Goal: Information Seeking & Learning: Learn about a topic

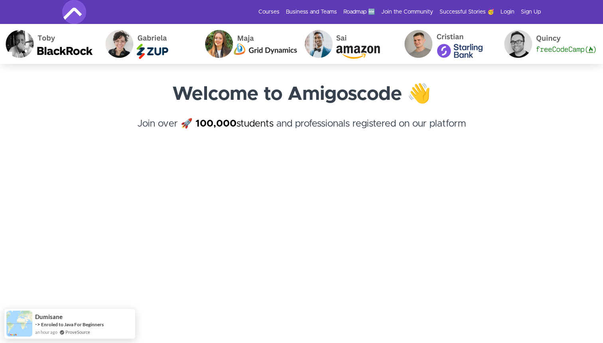
click at [257, 121] on link "100,000 students" at bounding box center [234, 124] width 78 height 10
click at [505, 12] on link "Login" at bounding box center [507, 12] width 14 height 8
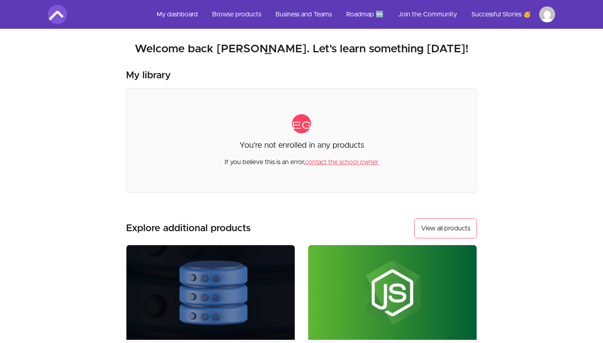
click at [345, 86] on div "My library category You're not enrolled in any products If you believe this is …" at bounding box center [301, 131] width 351 height 124
click at [233, 12] on link "Browse products" at bounding box center [237, 14] width 62 height 19
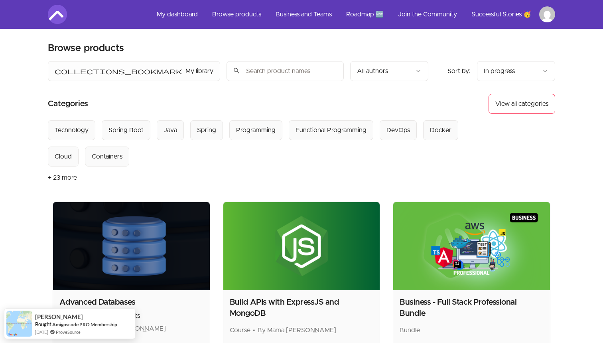
click at [226, 75] on input "search" at bounding box center [284, 71] width 117 height 20
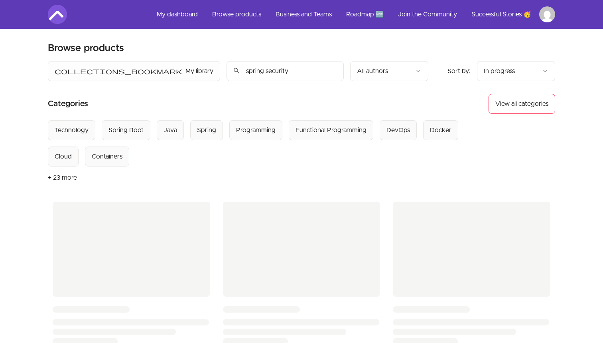
type input "spring security"
click at [415, 84] on header "Product filters: collections_bookmark My library Sort by: import_export In prog…" at bounding box center [301, 131] width 507 height 140
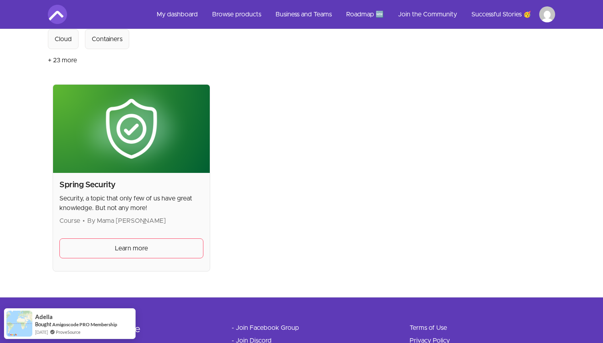
scroll to position [149, 0]
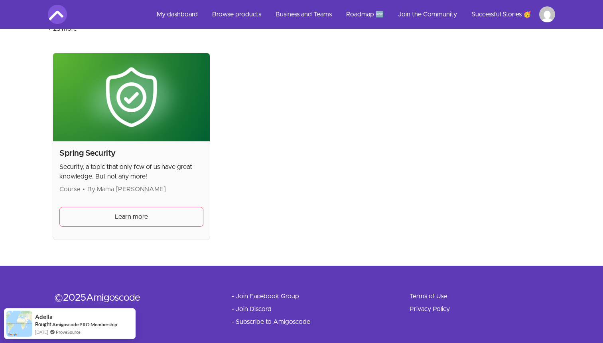
click at [98, 149] on h2 "Spring Security" at bounding box center [131, 153] width 144 height 11
click at [98, 157] on h2 "Spring Security" at bounding box center [131, 153] width 144 height 11
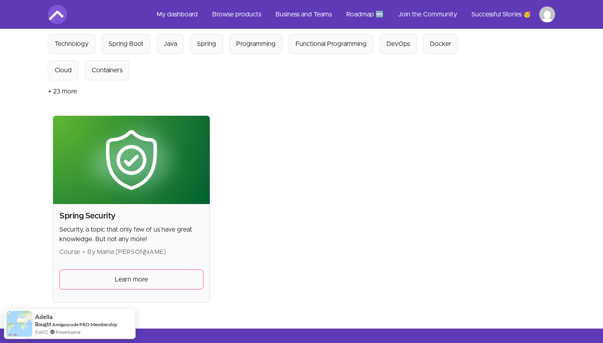
scroll to position [86, 0]
click at [99, 136] on img at bounding box center [131, 160] width 157 height 88
click at [116, 278] on span "Learn more" at bounding box center [131, 279] width 33 height 10
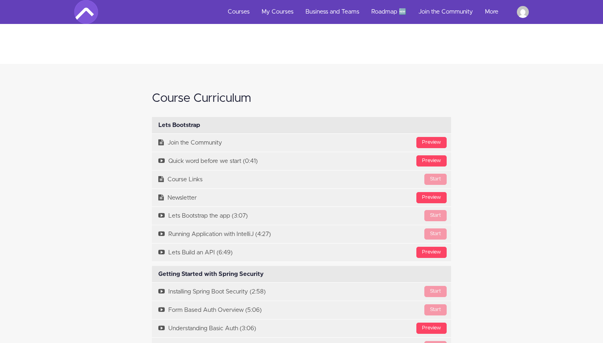
scroll to position [1066, 0]
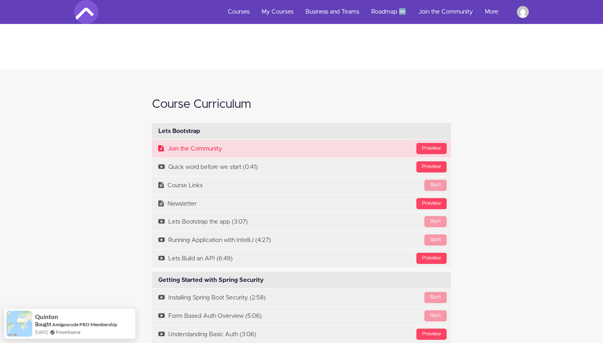
click at [286, 152] on link "Preview Join the Community" at bounding box center [301, 149] width 299 height 18
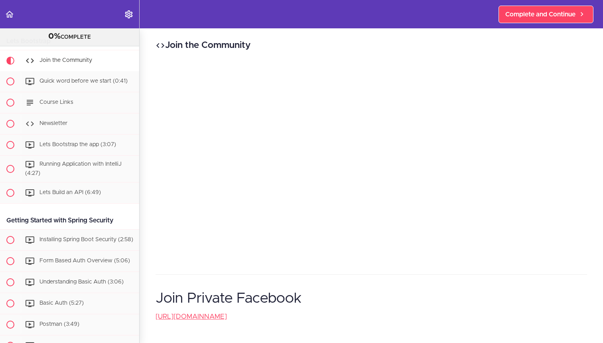
scroll to position [53, 0]
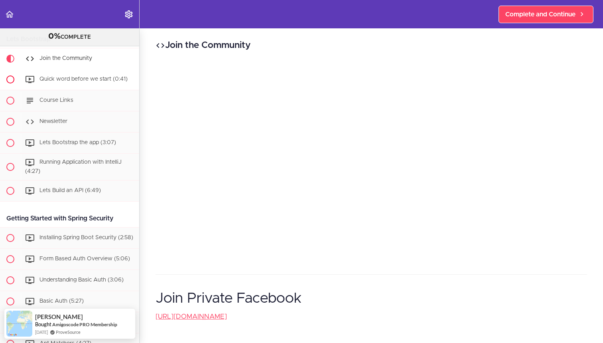
click at [95, 81] on span "Quick word before we start (0:41)" at bounding box center [83, 79] width 88 height 6
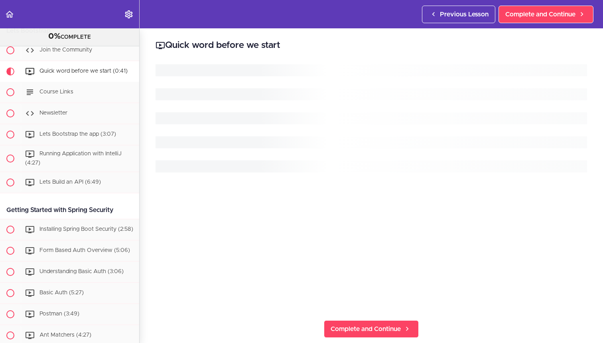
scroll to position [64, 0]
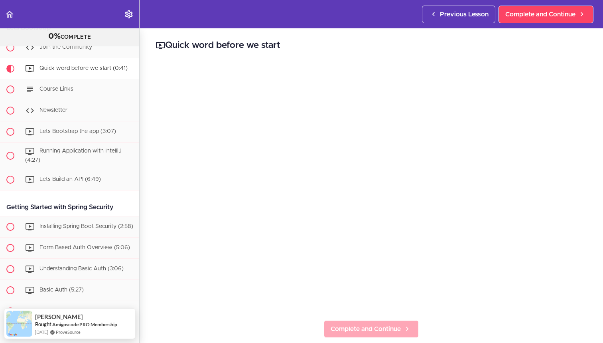
click at [362, 331] on span "Complete and Continue" at bounding box center [366, 329] width 70 height 10
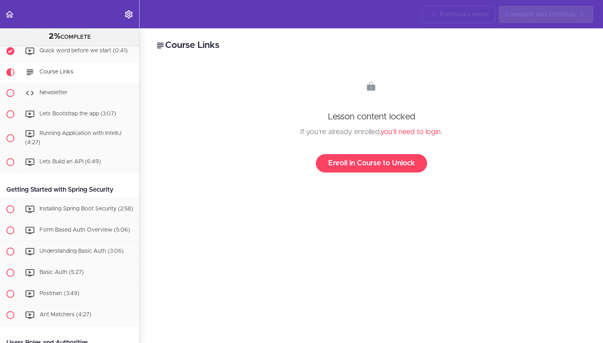
scroll to position [85, 0]
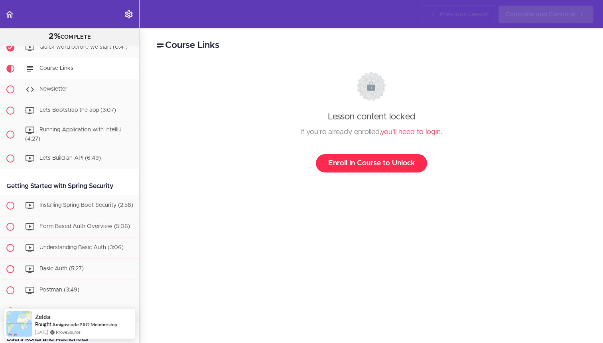
click at [378, 161] on link "Enroll in Course to Unlock" at bounding box center [371, 163] width 111 height 18
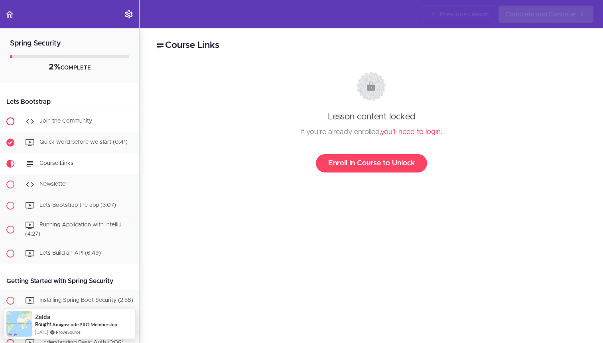
scroll to position [0, 0]
click at [81, 181] on div "Newsletter" at bounding box center [80, 184] width 118 height 18
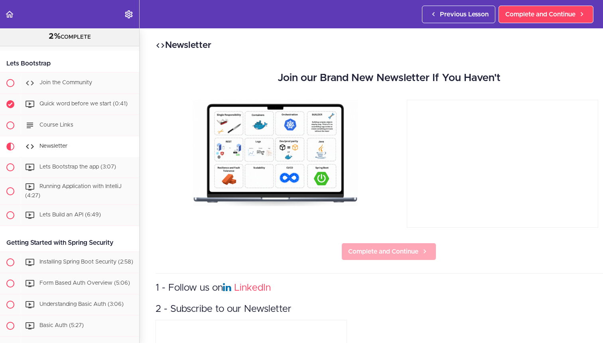
scroll to position [116, 0]
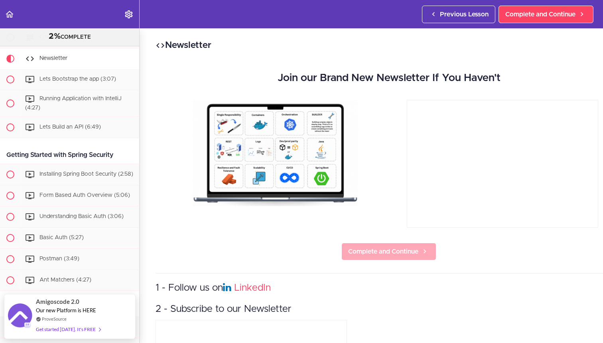
click at [386, 252] on span "Complete and Continue" at bounding box center [383, 251] width 70 height 10
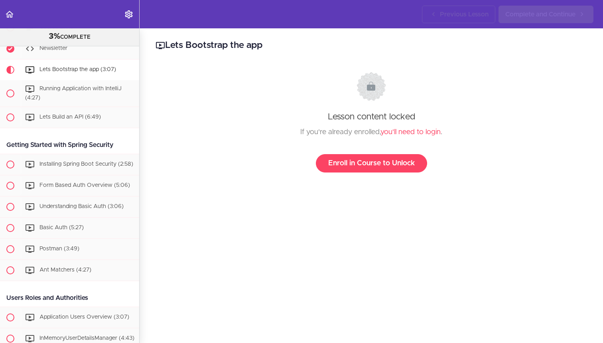
scroll to position [127, 0]
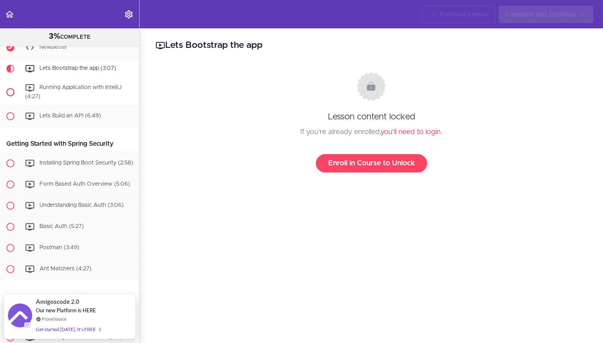
click at [93, 91] on div "Running Application with IntelliJ (4:27)" at bounding box center [80, 92] width 118 height 26
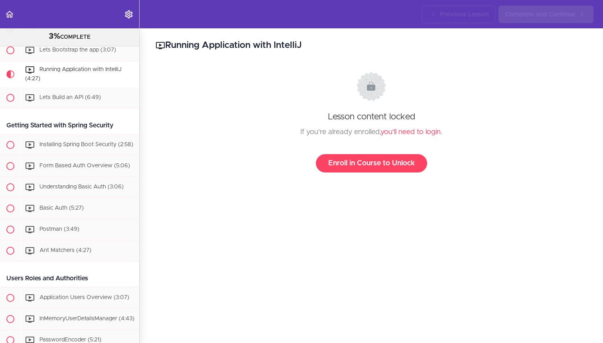
scroll to position [148, 0]
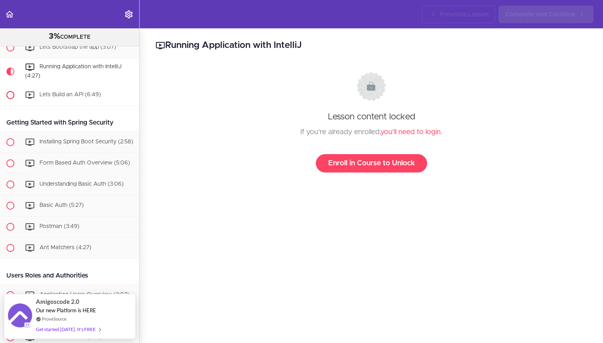
click at [91, 98] on div "Lets Build an API (6:49)" at bounding box center [80, 95] width 118 height 18
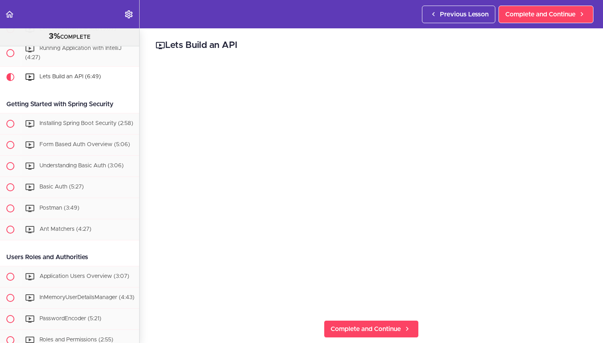
scroll to position [175, 0]
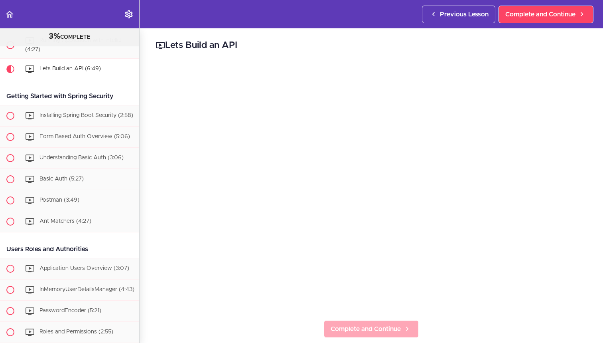
click at [350, 329] on span "Complete and Continue" at bounding box center [366, 329] width 70 height 10
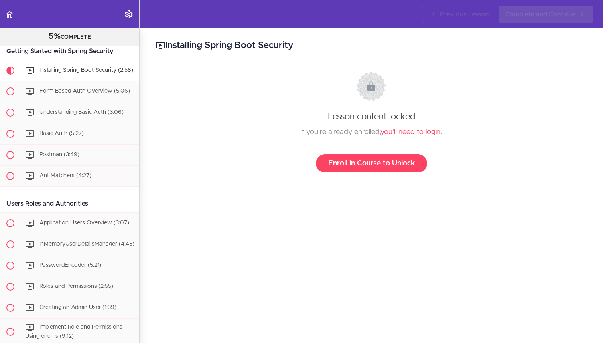
scroll to position [222, 0]
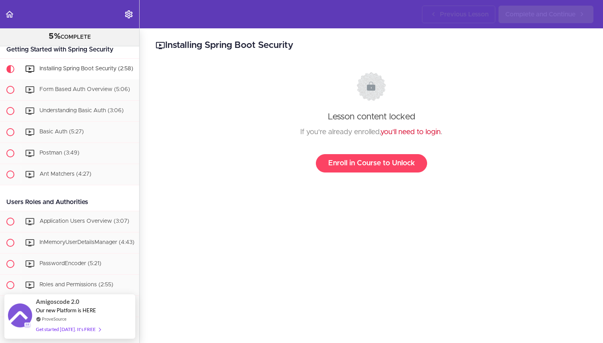
click at [410, 132] on link "you'll need to login" at bounding box center [410, 131] width 60 height 7
click at [83, 95] on div "Form Based Auth Overview (5:06)" at bounding box center [80, 90] width 118 height 18
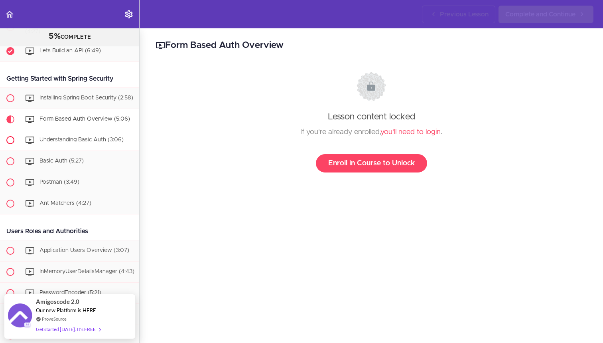
scroll to position [190, 0]
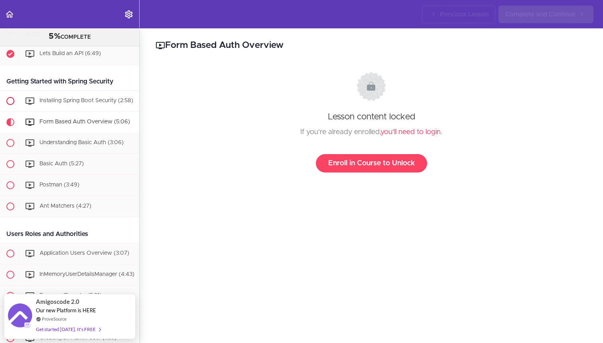
click at [71, 101] on span "Installing Spring Boot Security (2:58)" at bounding box center [86, 101] width 94 height 6
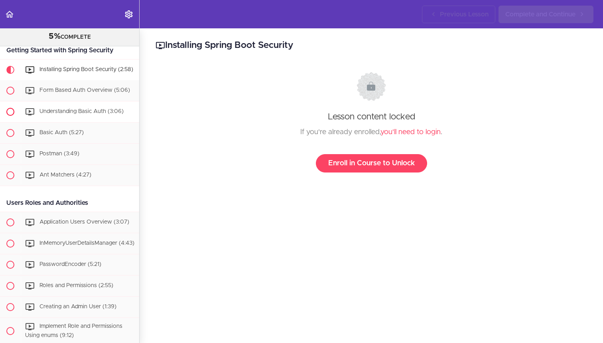
scroll to position [222, 0]
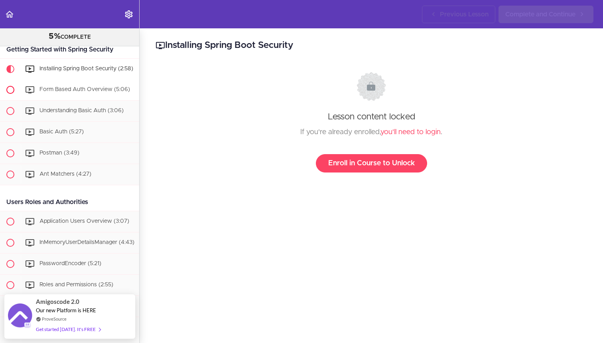
click at [84, 85] on div "Form Based Auth Overview (5:06)" at bounding box center [80, 90] width 118 height 18
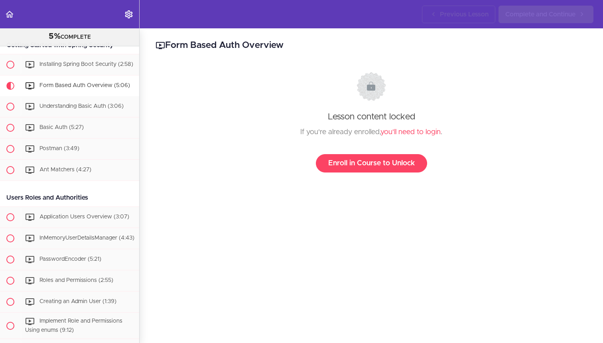
click at [83, 92] on div "Form Based Auth Overview (5:06)" at bounding box center [80, 86] width 118 height 18
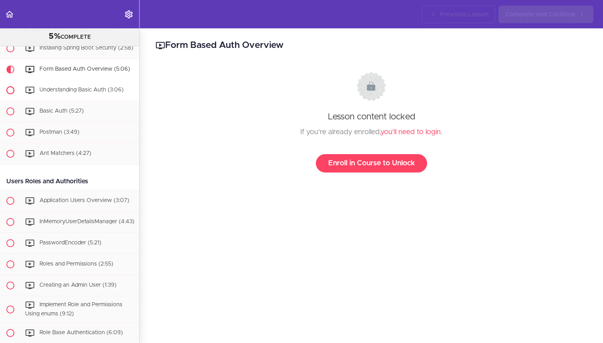
scroll to position [243, 0]
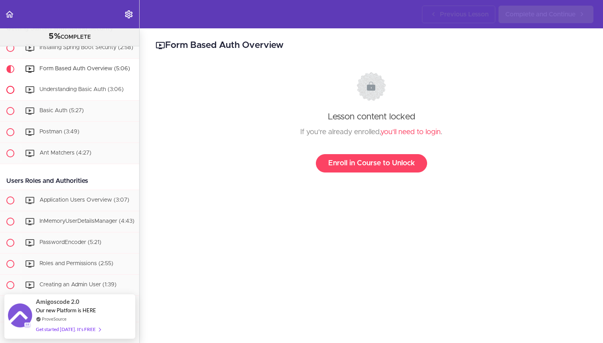
click at [83, 92] on span "Understanding Basic Auth (3:06)" at bounding box center [81, 90] width 84 height 6
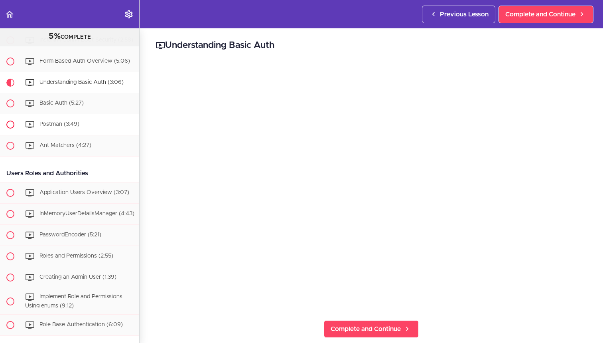
scroll to position [264, 0]
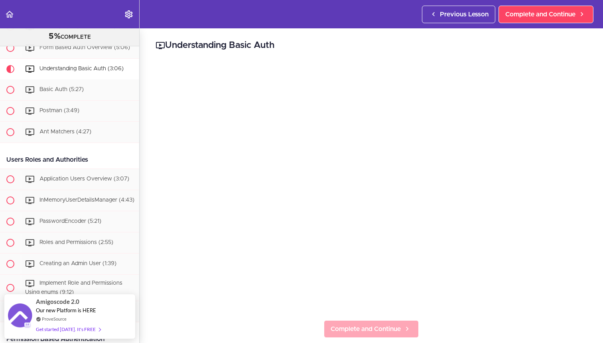
click at [380, 322] on link "Complete and Continue" at bounding box center [371, 329] width 95 height 18
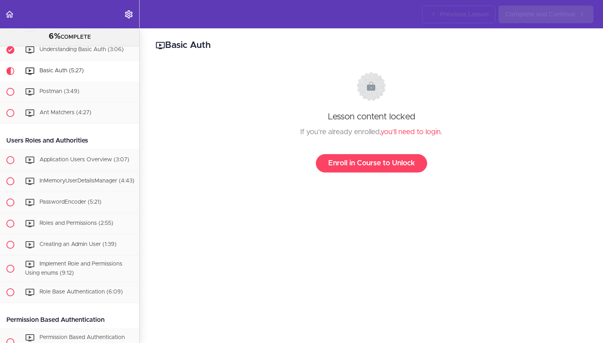
scroll to position [285, 0]
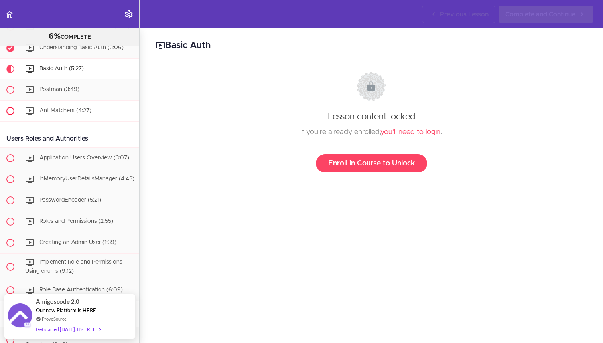
click at [93, 109] on div "Ant Matchers (4:27)" at bounding box center [80, 111] width 118 height 18
click at [92, 113] on div "Ant Matchers (4:27)" at bounding box center [80, 111] width 118 height 18
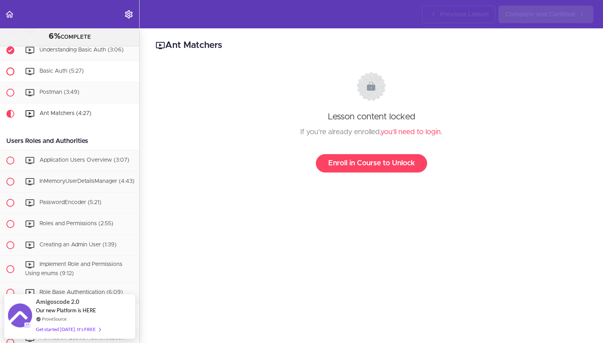
scroll to position [271, 0]
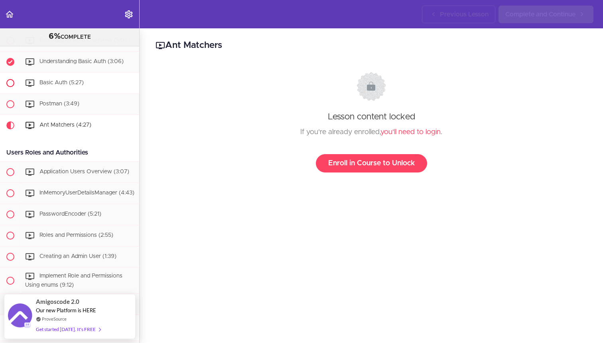
click at [93, 82] on div "Basic Auth (5:27)" at bounding box center [80, 83] width 118 height 18
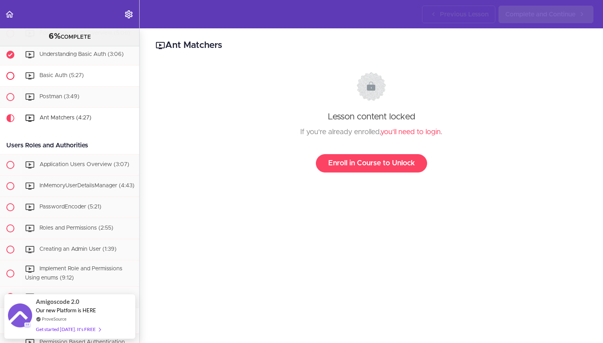
click at [93, 82] on div "Basic Auth (5:27)" at bounding box center [80, 76] width 118 height 18
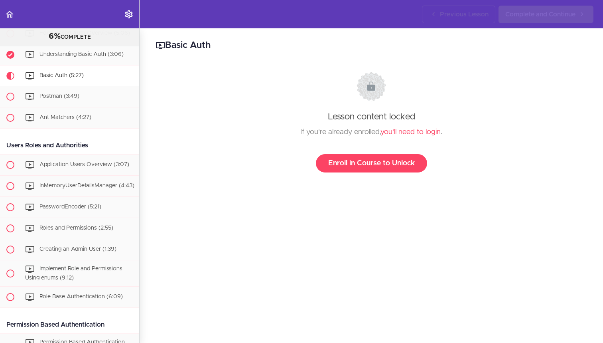
scroll to position [285, 0]
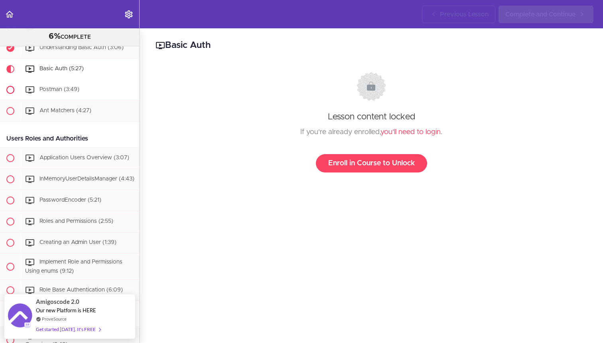
click at [91, 84] on div "Postman (3:49)" at bounding box center [80, 90] width 118 height 18
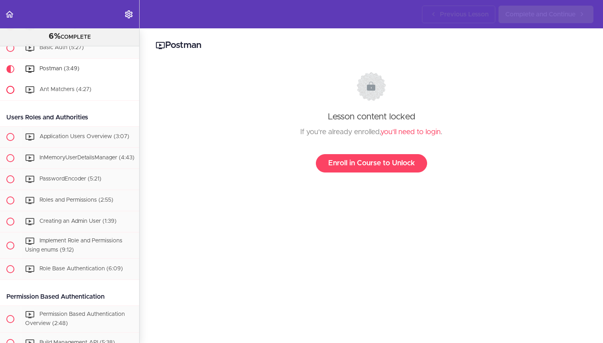
click at [71, 92] on div "Ant Matchers (4:27)" at bounding box center [80, 90] width 118 height 18
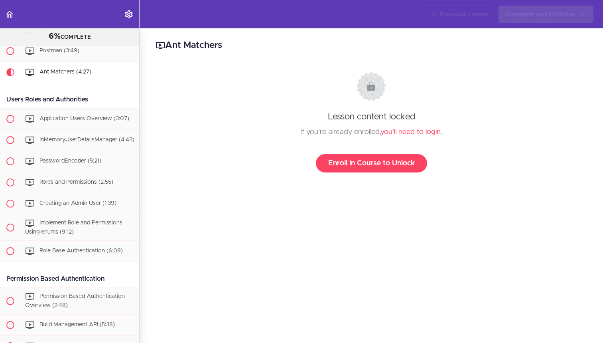
scroll to position [327, 0]
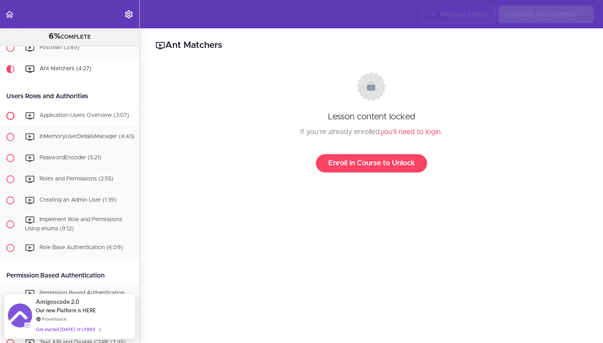
click at [72, 112] on span "Application Users Overview (3:07)" at bounding box center [84, 115] width 90 height 6
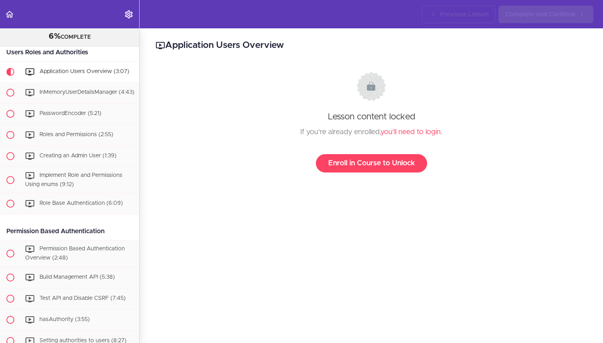
scroll to position [374, 0]
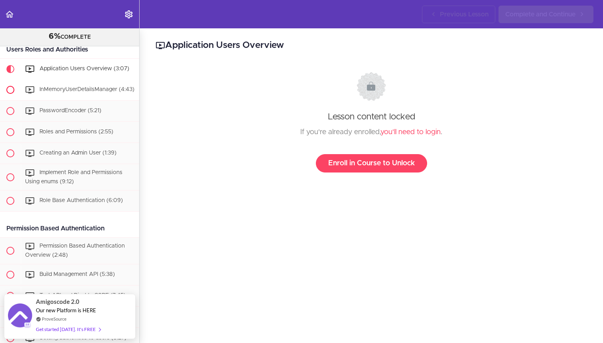
click at [85, 91] on span "InMemoryUserDetailsManager (4:43)" at bounding box center [86, 90] width 95 height 6
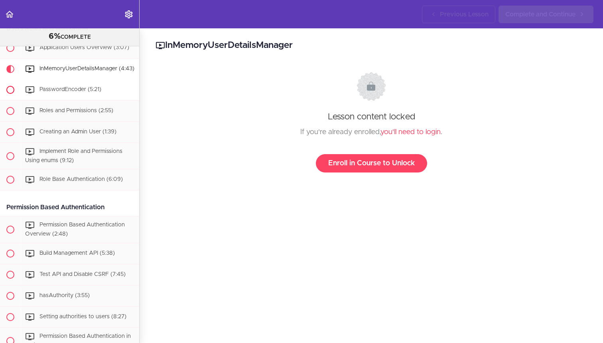
click at [85, 91] on span "PasswordEncoder (5:21)" at bounding box center [70, 90] width 62 height 6
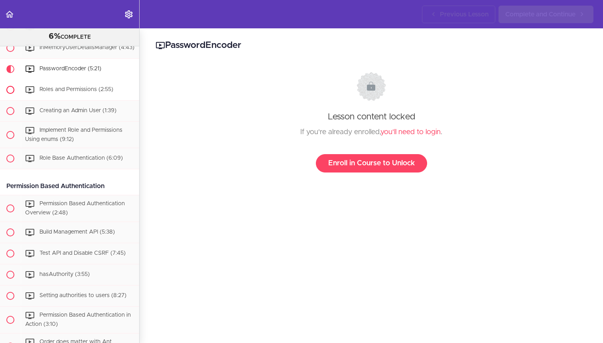
click at [85, 93] on div "Roles and Permissions (2:55)" at bounding box center [80, 90] width 118 height 18
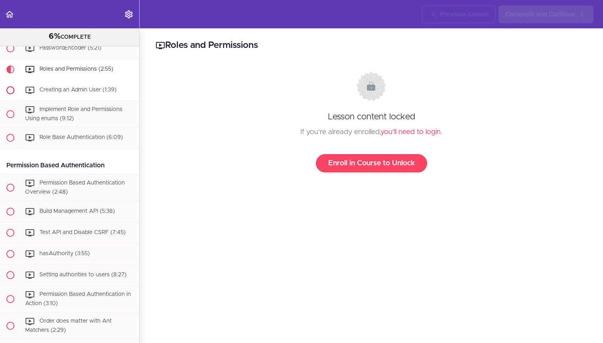
click at [85, 93] on div "Creating an Admin User (1:39)" at bounding box center [80, 90] width 118 height 18
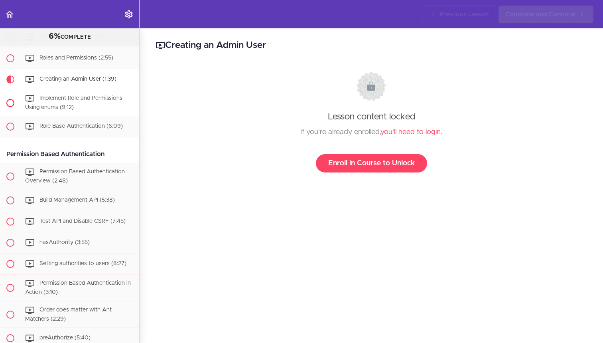
click at [85, 102] on div "Implement Role and Permissions Using enums (9:12)" at bounding box center [80, 103] width 118 height 26
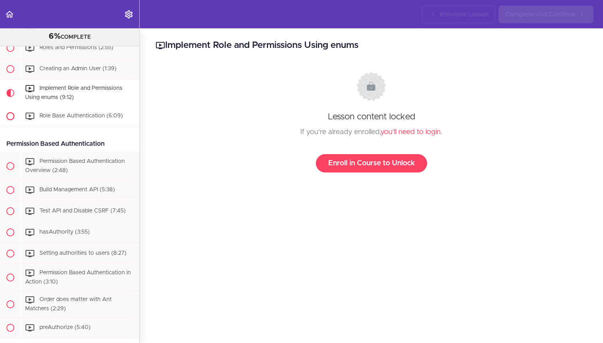
click at [83, 110] on div "Role Base Authentication (6:09)" at bounding box center [80, 116] width 118 height 18
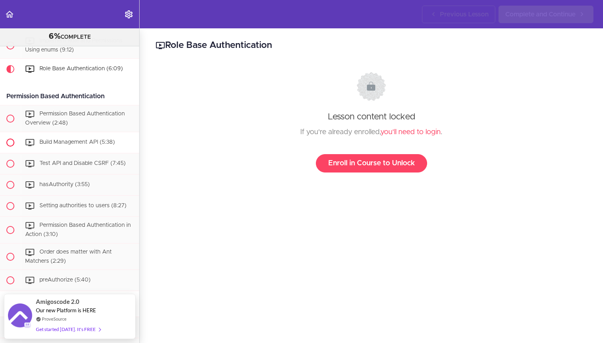
click at [79, 148] on div "Build Management API (5:38)" at bounding box center [80, 143] width 118 height 18
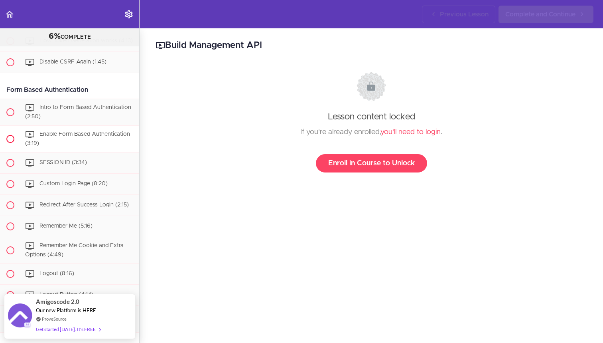
click at [79, 148] on div "Enable Form Based Authentication (3:19)" at bounding box center [80, 139] width 118 height 26
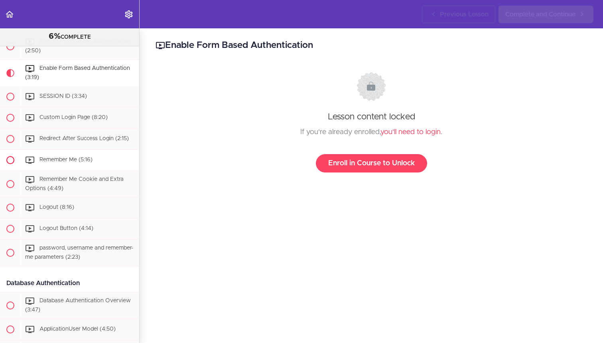
click at [77, 162] on div "Remember Me (5:16)" at bounding box center [80, 160] width 118 height 18
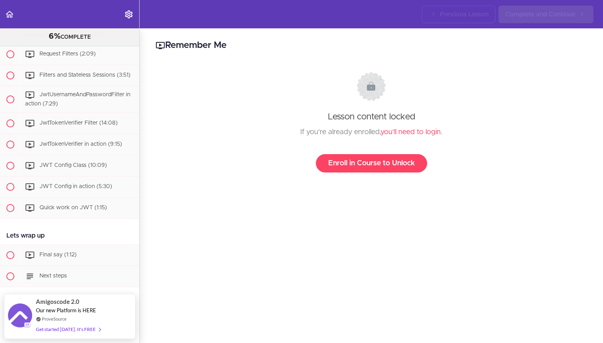
scroll to position [1477, 0]
